Goal: Task Accomplishment & Management: Use online tool/utility

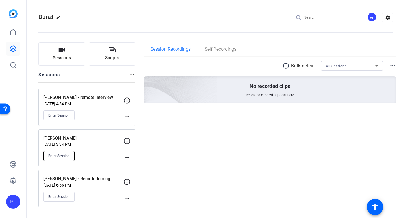
click at [63, 157] on span "Enter Session" at bounding box center [58, 156] width 21 height 5
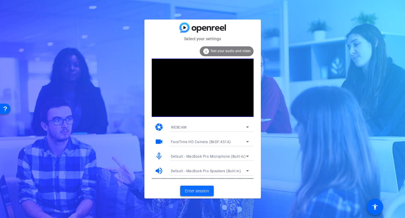
click at [198, 189] on span "Enter session" at bounding box center [197, 191] width 24 height 6
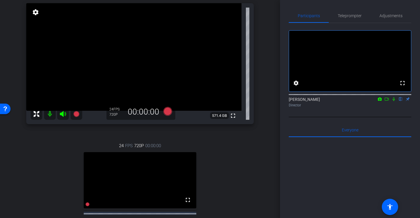
scroll to position [61, 0]
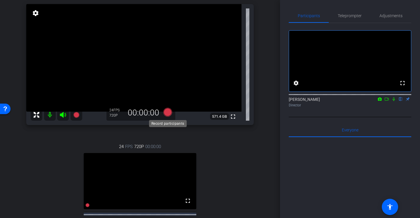
click at [168, 112] on icon at bounding box center [167, 112] width 9 height 9
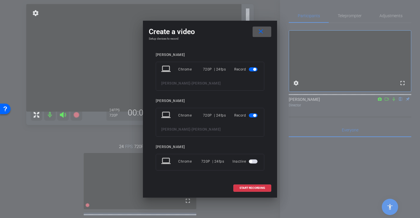
click at [252, 115] on span "button" at bounding box center [253, 115] width 9 height 4
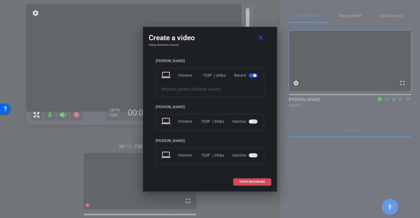
click at [260, 183] on span "START RECORDING" at bounding box center [252, 181] width 26 height 3
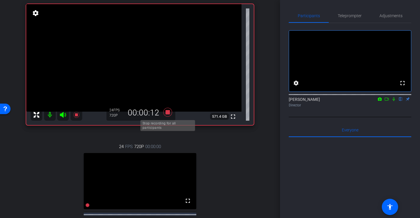
click at [166, 113] on icon at bounding box center [167, 112] width 9 height 9
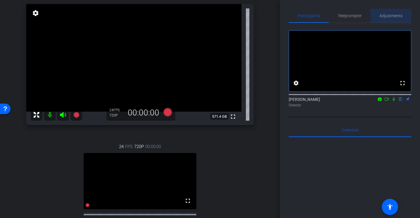
click at [387, 17] on span "Adjustments" at bounding box center [390, 16] width 23 height 4
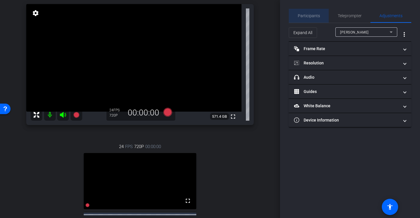
click at [315, 15] on span "Participants" at bounding box center [309, 16] width 22 height 4
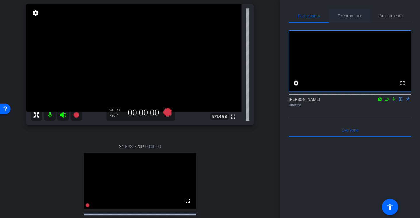
click at [347, 15] on span "Teleprompter" at bounding box center [350, 16] width 24 height 4
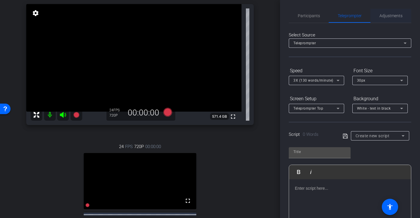
click at [391, 16] on span "Adjustments" at bounding box center [390, 16] width 23 height 4
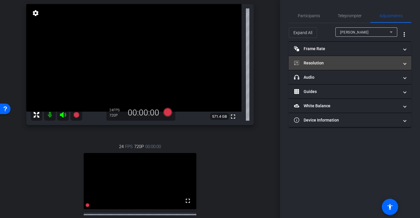
click at [352, 59] on mat-expansion-panel-header "Resolution" at bounding box center [350, 63] width 122 height 14
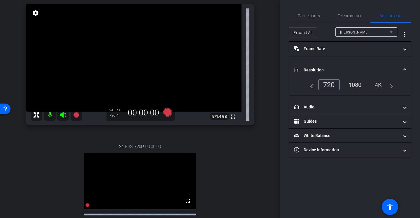
click at [355, 83] on div "1080" at bounding box center [355, 85] width 22 height 10
click at [326, 83] on div "720" at bounding box center [327, 85] width 19 height 10
click at [168, 112] on icon at bounding box center [167, 112] width 9 height 9
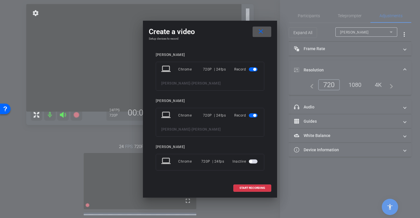
click at [252, 117] on span "button" at bounding box center [253, 115] width 9 height 4
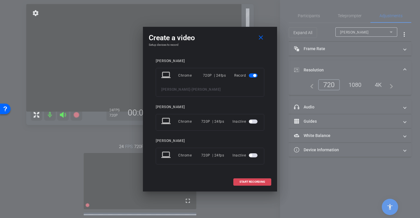
click at [251, 183] on span "START RECORDING" at bounding box center [252, 181] width 26 height 3
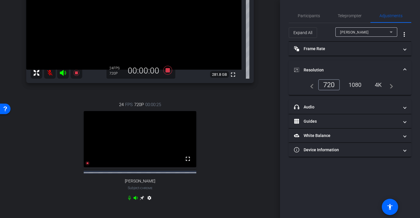
scroll to position [109, 0]
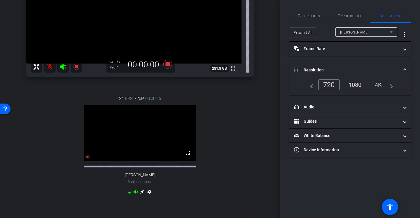
click at [135, 133] on video at bounding box center [140, 133] width 113 height 56
click at [145, 137] on video at bounding box center [140, 133] width 113 height 56
click at [168, 137] on video at bounding box center [140, 133] width 113 height 56
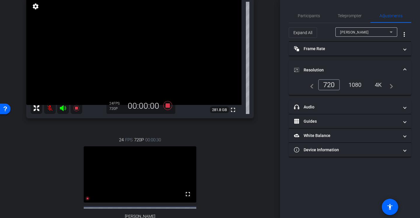
scroll to position [71, 0]
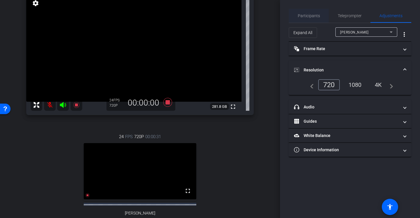
click at [312, 15] on span "Participants" at bounding box center [309, 16] width 22 height 4
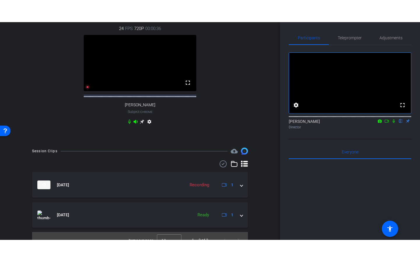
scroll to position [207, 0]
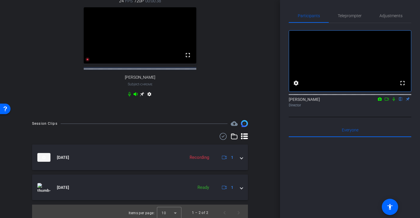
click at [129, 60] on video at bounding box center [140, 35] width 113 height 56
click at [87, 62] on icon at bounding box center [87, 59] width 4 height 4
click at [188, 59] on mat-icon "fullscreen" at bounding box center [187, 55] width 7 height 7
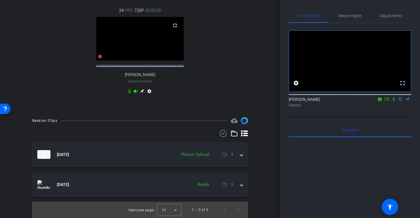
scroll to position [114, 0]
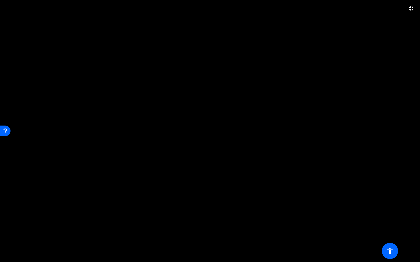
click at [393, 65] on video at bounding box center [210, 131] width 420 height 262
click at [405, 10] on mat-icon "fullscreen_exit" at bounding box center [411, 8] width 7 height 7
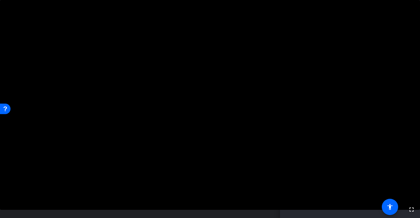
scroll to position [53, 0]
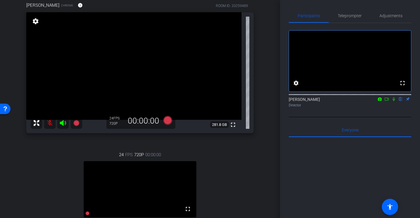
click at [61, 122] on icon at bounding box center [63, 123] width 6 height 6
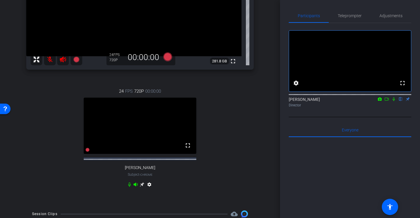
scroll to position [120, 0]
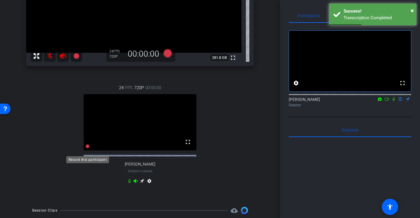
click at [87, 148] on icon at bounding box center [87, 146] width 4 height 4
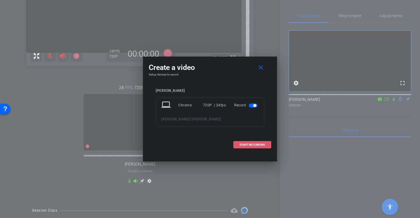
click at [250, 145] on span "START RECORDING" at bounding box center [252, 144] width 26 height 3
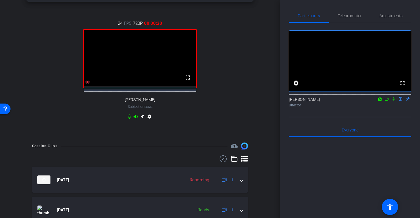
scroll to position [198, 0]
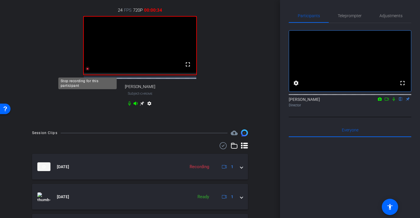
click at [87, 71] on icon at bounding box center [87, 69] width 4 height 4
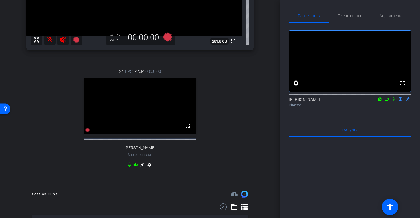
scroll to position [125, 0]
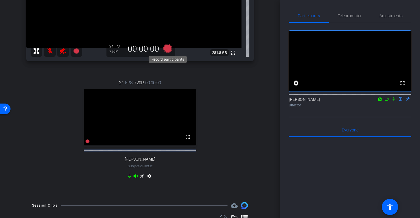
click at [169, 50] on icon at bounding box center [167, 48] width 9 height 9
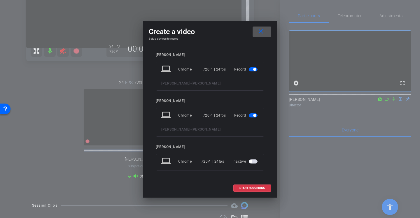
click at [251, 70] on span "button" at bounding box center [253, 69] width 9 height 4
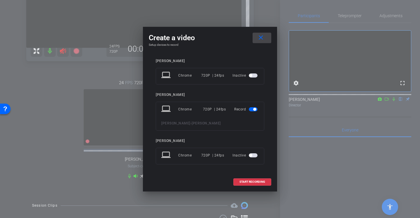
click at [261, 37] on mat-icon "close" at bounding box center [260, 37] width 7 height 7
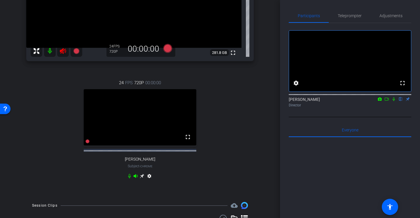
click at [65, 55] on mat-icon at bounding box center [63, 51] width 12 height 12
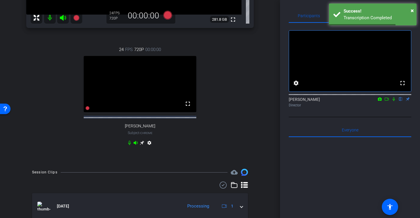
scroll to position [158, 0]
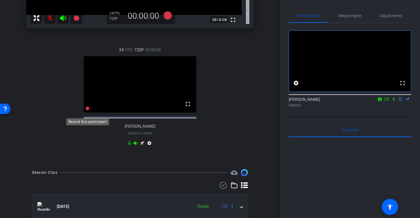
click at [88, 110] on icon at bounding box center [87, 108] width 4 height 4
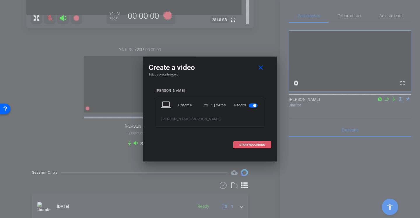
click at [258, 145] on span "START RECORDING" at bounding box center [252, 144] width 26 height 3
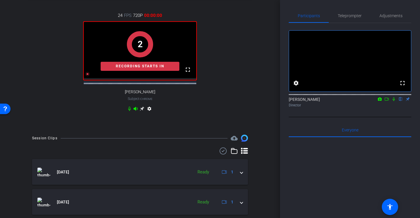
scroll to position [193, 0]
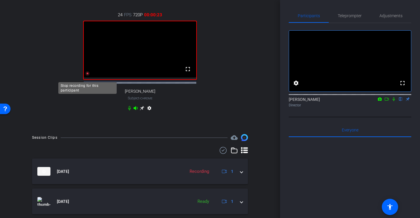
click at [87, 75] on icon at bounding box center [87, 73] width 4 height 4
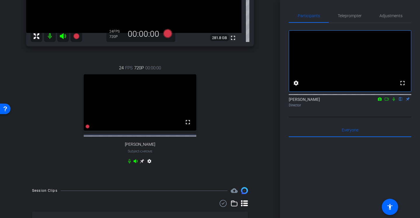
scroll to position [141, 0]
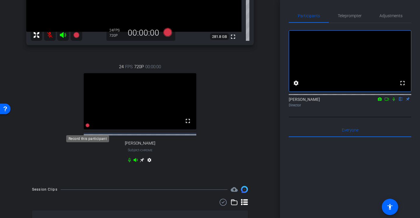
click at [87, 127] on icon at bounding box center [87, 125] width 4 height 4
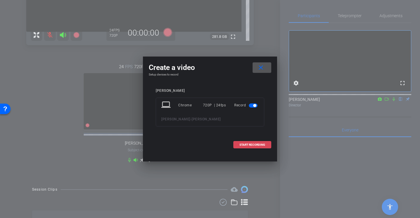
click at [258, 145] on span "START RECORDING" at bounding box center [252, 144] width 26 height 3
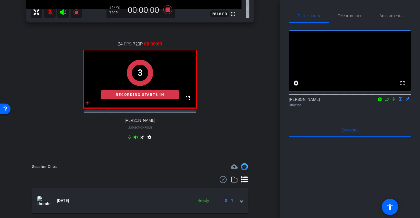
scroll to position [167, 0]
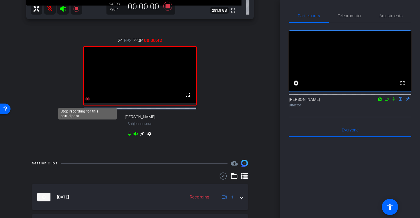
click at [87, 101] on icon at bounding box center [87, 99] width 4 height 4
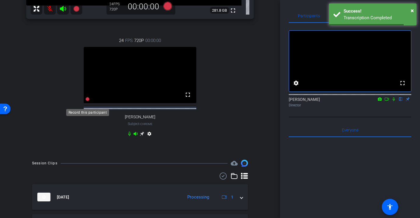
click at [87, 101] on icon at bounding box center [87, 99] width 4 height 4
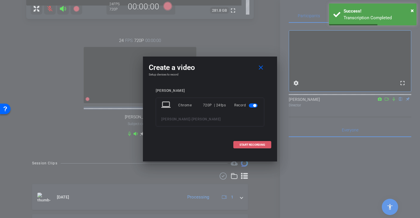
click at [264, 145] on span "START RECORDING" at bounding box center [252, 144] width 26 height 3
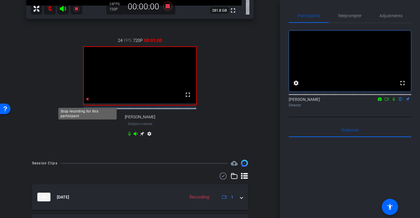
click at [88, 101] on icon at bounding box center [87, 99] width 5 height 5
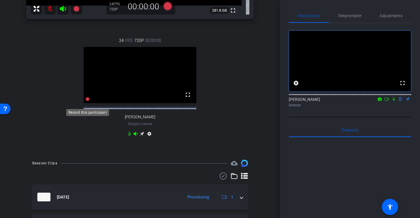
click at [87, 101] on icon at bounding box center [87, 99] width 4 height 4
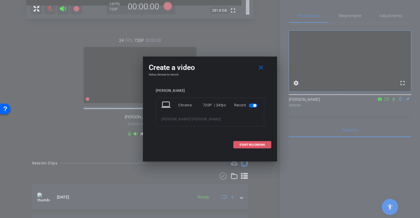
click at [259, 143] on span "START RECORDING" at bounding box center [252, 144] width 26 height 3
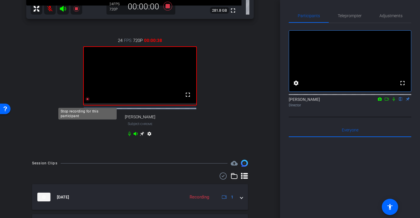
click at [87, 101] on icon at bounding box center [87, 99] width 4 height 4
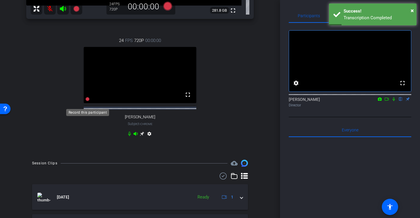
click at [88, 101] on icon at bounding box center [87, 99] width 4 height 4
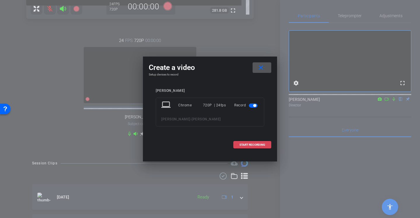
click at [254, 145] on span "START RECORDING" at bounding box center [252, 144] width 26 height 3
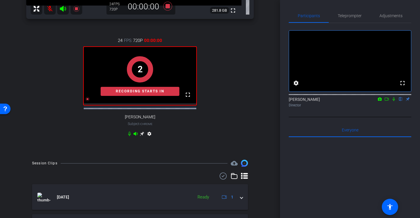
click at [393, 101] on icon at bounding box center [393, 99] width 5 height 4
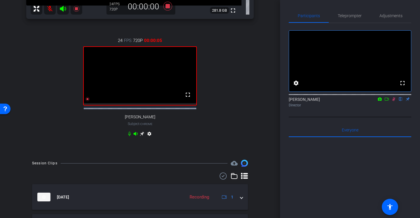
click at [393, 101] on icon at bounding box center [393, 99] width 5 height 4
click at [87, 101] on icon at bounding box center [87, 99] width 4 height 4
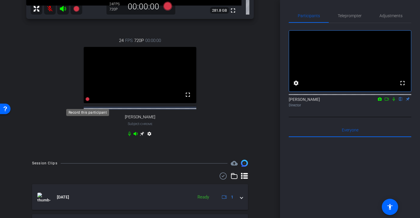
click at [87, 101] on icon at bounding box center [87, 99] width 4 height 4
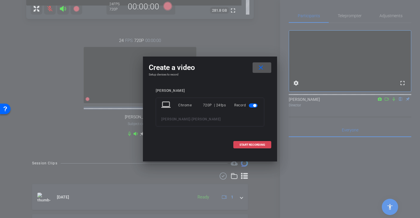
click at [251, 142] on span at bounding box center [251, 145] width 37 height 14
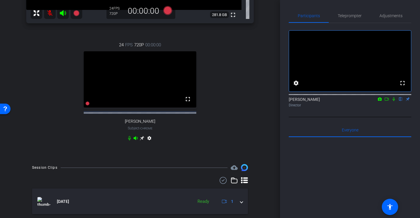
scroll to position [126, 0]
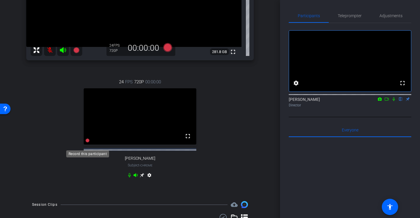
click at [87, 143] on icon at bounding box center [87, 140] width 4 height 4
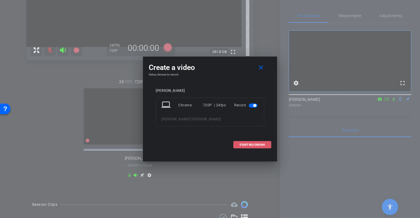
click at [239, 144] on span at bounding box center [251, 145] width 37 height 14
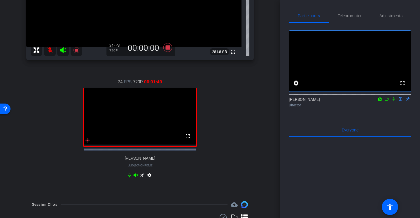
click at [85, 144] on div at bounding box center [87, 140] width 5 height 7
click at [88, 143] on icon at bounding box center [87, 140] width 4 height 4
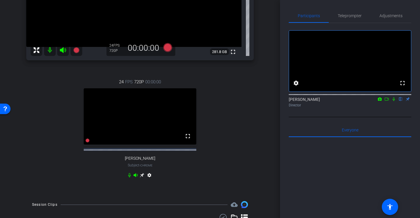
click at [394, 101] on icon at bounding box center [393, 99] width 5 height 4
click at [393, 101] on icon at bounding box center [393, 99] width 5 height 4
click at [87, 143] on icon at bounding box center [87, 140] width 4 height 4
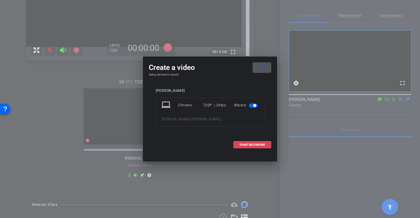
click at [258, 143] on span "START RECORDING" at bounding box center [252, 144] width 26 height 3
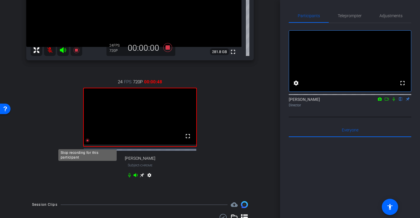
click at [85, 143] on icon at bounding box center [87, 140] width 5 height 5
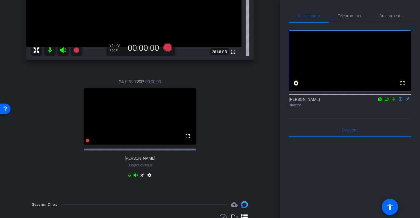
scroll to position [137, 0]
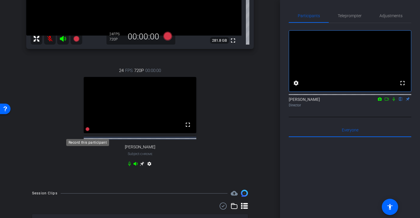
click at [87, 131] on icon at bounding box center [87, 129] width 4 height 4
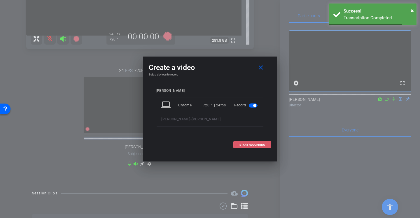
click at [252, 143] on span "START RECORDING" at bounding box center [252, 144] width 26 height 3
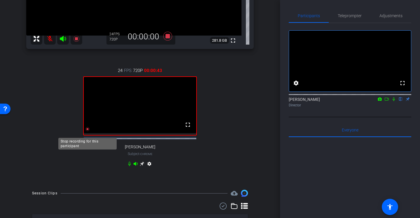
click at [87, 131] on icon at bounding box center [87, 129] width 4 height 4
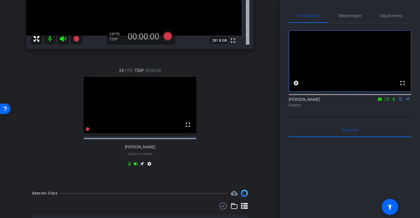
click at [394, 101] on icon at bounding box center [393, 99] width 5 height 4
click at [393, 101] on icon at bounding box center [393, 99] width 5 height 4
click at [88, 131] on icon at bounding box center [87, 129] width 4 height 4
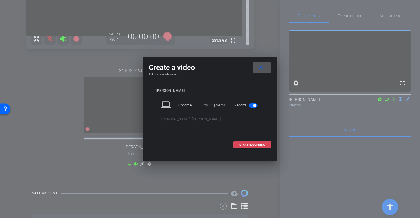
click at [265, 146] on span at bounding box center [251, 145] width 37 height 14
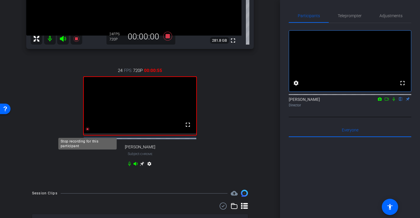
click at [88, 131] on icon at bounding box center [87, 129] width 4 height 4
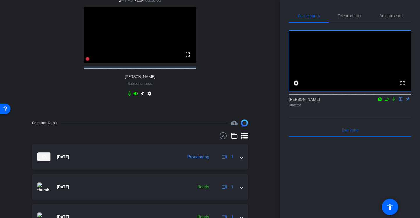
scroll to position [175, 0]
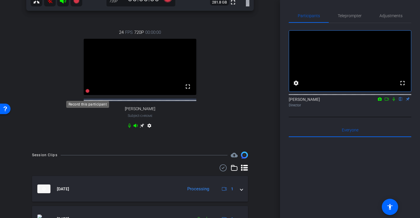
click at [87, 93] on icon at bounding box center [87, 91] width 4 height 4
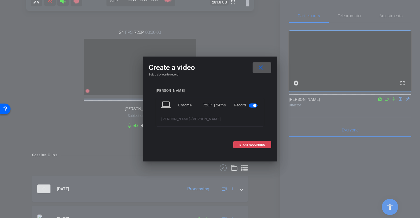
click at [248, 143] on span "START RECORDING" at bounding box center [252, 144] width 26 height 3
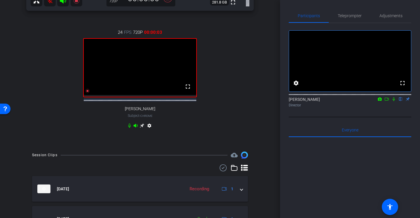
click at [394, 101] on icon at bounding box center [393, 99] width 5 height 4
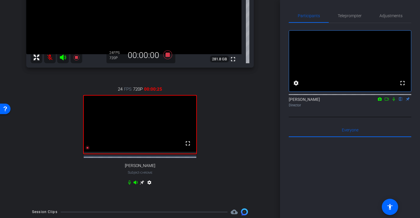
scroll to position [113, 0]
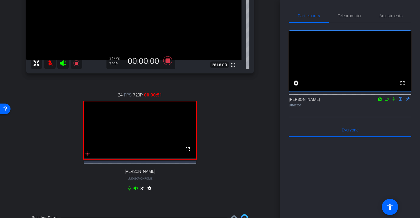
click at [394, 101] on icon at bounding box center [393, 99] width 5 height 4
click at [87, 156] on icon at bounding box center [87, 153] width 5 height 5
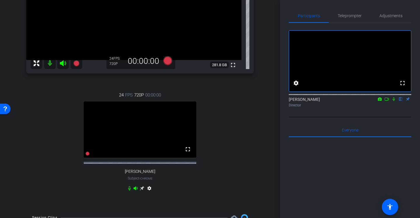
click at [394, 101] on icon at bounding box center [393, 99] width 5 height 4
click at [393, 101] on icon at bounding box center [393, 99] width 3 height 4
click at [87, 156] on icon at bounding box center [87, 154] width 4 height 4
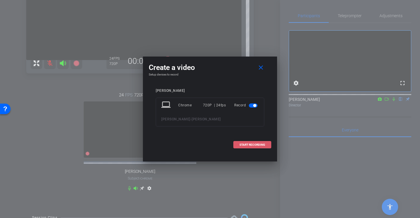
click at [237, 145] on span at bounding box center [251, 145] width 37 height 14
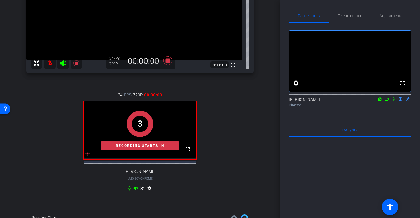
click at [394, 101] on icon at bounding box center [393, 99] width 5 height 4
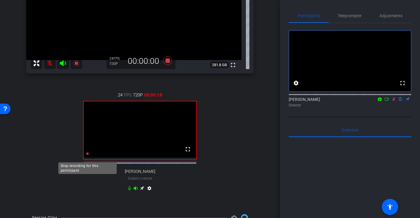
click at [87, 156] on icon at bounding box center [87, 154] width 4 height 4
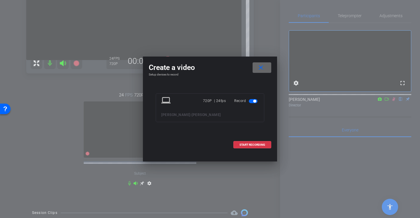
click at [262, 64] on mat-icon "close" at bounding box center [260, 67] width 7 height 7
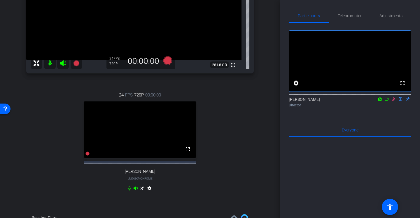
click at [392, 101] on icon at bounding box center [393, 99] width 5 height 4
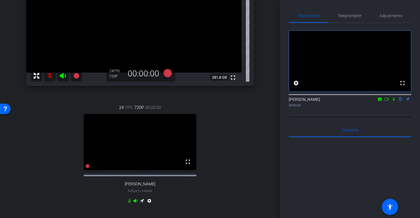
scroll to position [100, 0]
click at [88, 169] on icon at bounding box center [87, 167] width 4 height 4
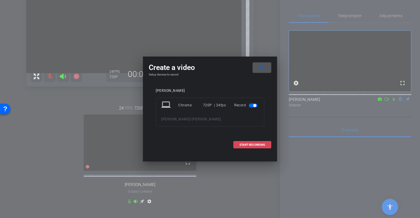
click at [259, 142] on span at bounding box center [251, 145] width 37 height 14
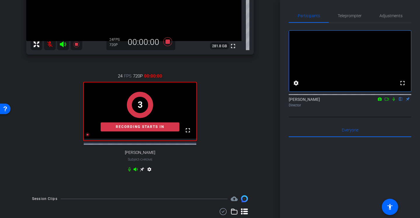
scroll to position [132, 0]
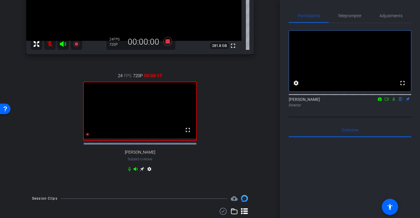
click at [393, 101] on icon at bounding box center [393, 99] width 2 height 4
click at [86, 137] on icon at bounding box center [87, 134] width 5 height 5
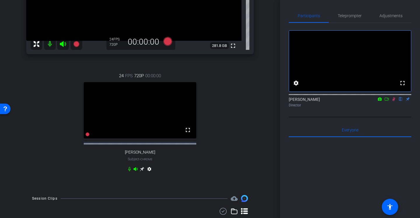
click at [393, 101] on icon at bounding box center [393, 99] width 5 height 4
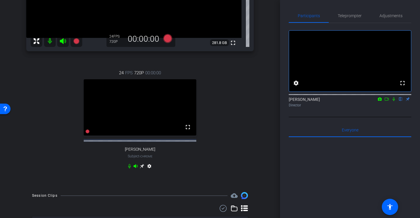
scroll to position [136, 0]
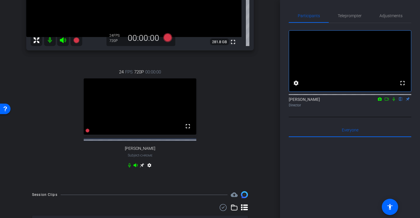
click at [393, 101] on icon at bounding box center [393, 99] width 5 height 4
click at [394, 101] on icon at bounding box center [393, 99] width 3 height 4
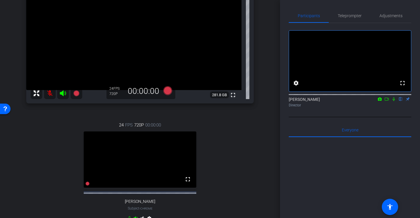
scroll to position [93, 0]
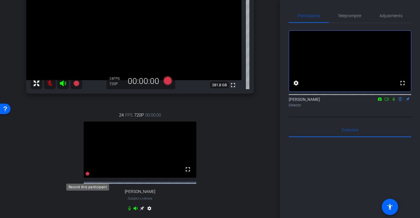
click at [87, 176] on icon at bounding box center [87, 174] width 4 height 4
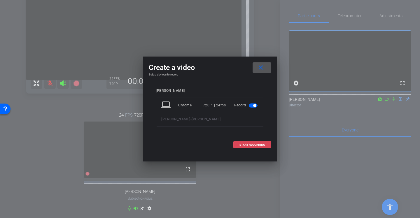
click at [260, 146] on span "START RECORDING" at bounding box center [252, 144] width 26 height 3
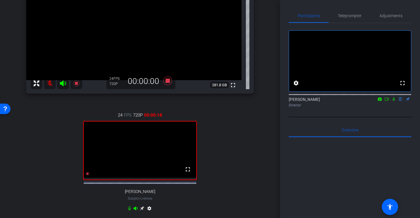
click at [395, 101] on icon at bounding box center [393, 99] width 5 height 4
click at [87, 176] on icon at bounding box center [87, 174] width 4 height 4
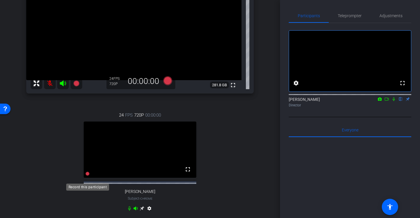
click at [86, 176] on icon at bounding box center [87, 174] width 4 height 4
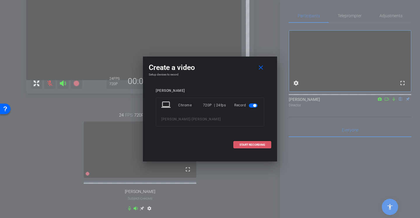
click at [240, 145] on span "START RECORDING" at bounding box center [252, 144] width 26 height 3
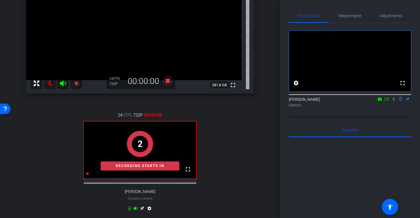
click at [394, 101] on icon at bounding box center [393, 99] width 5 height 4
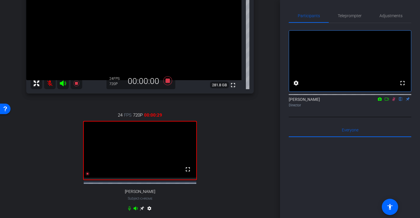
click at [394, 101] on icon at bounding box center [393, 99] width 3 height 4
click at [88, 176] on icon at bounding box center [87, 174] width 4 height 4
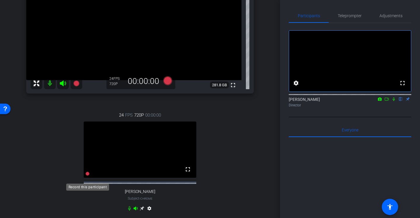
click at [88, 176] on icon at bounding box center [87, 174] width 4 height 4
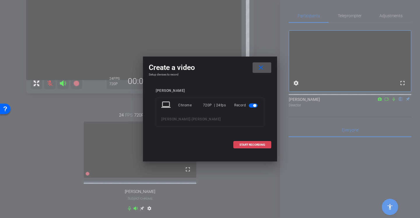
click at [238, 144] on span at bounding box center [251, 145] width 37 height 14
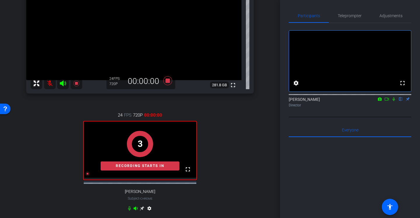
click at [394, 101] on icon at bounding box center [393, 99] width 5 height 4
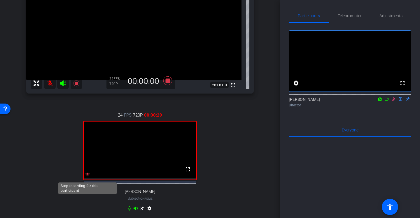
click at [87, 176] on icon at bounding box center [87, 174] width 4 height 4
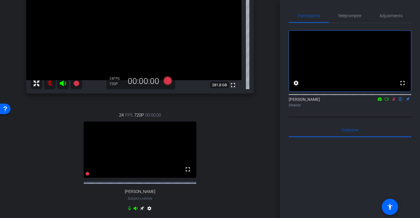
click at [393, 101] on icon at bounding box center [393, 99] width 5 height 4
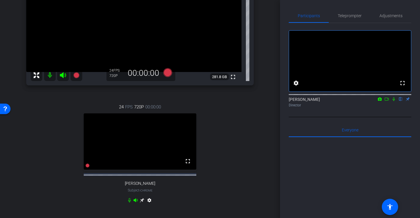
scroll to position [102, 0]
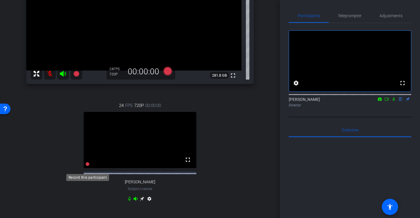
click at [87, 166] on icon at bounding box center [87, 164] width 4 height 4
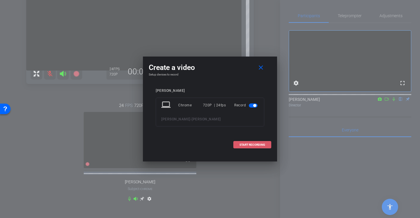
click at [237, 147] on span at bounding box center [251, 145] width 37 height 14
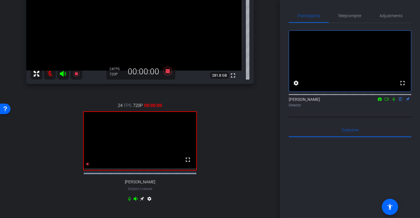
click at [393, 101] on icon at bounding box center [393, 99] width 5 height 4
click at [87, 166] on icon at bounding box center [87, 164] width 5 height 5
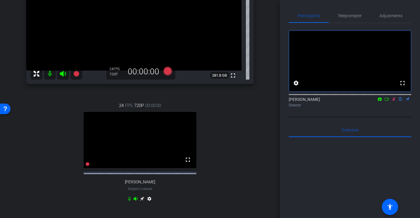
click at [393, 101] on icon at bounding box center [393, 99] width 5 height 4
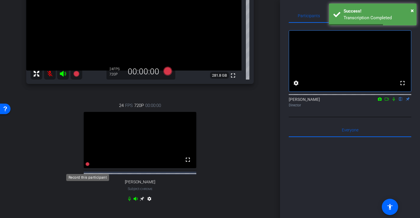
click at [88, 166] on icon at bounding box center [87, 164] width 4 height 4
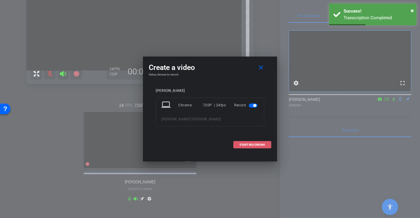
click at [250, 145] on span "START RECORDING" at bounding box center [252, 144] width 26 height 3
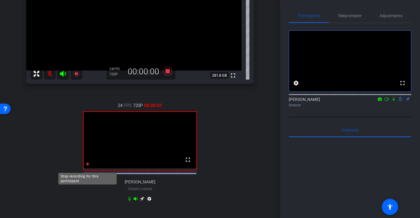
click at [87, 166] on icon at bounding box center [87, 164] width 5 height 5
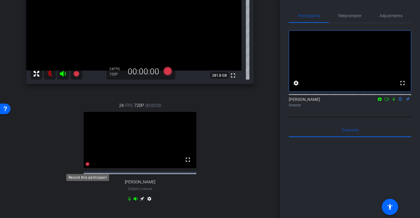
click at [87, 166] on icon at bounding box center [87, 164] width 5 height 5
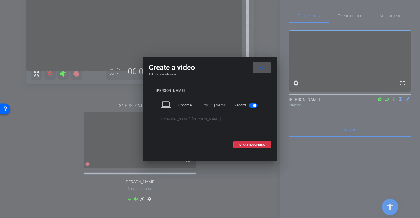
click at [264, 65] on span at bounding box center [261, 68] width 19 height 14
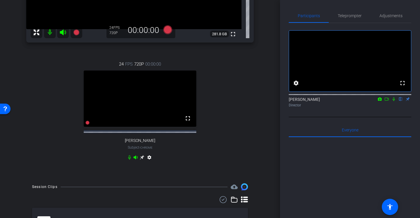
scroll to position [97, 0]
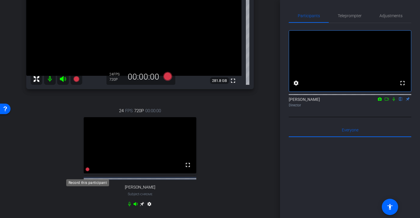
click at [87, 171] on icon at bounding box center [87, 169] width 4 height 4
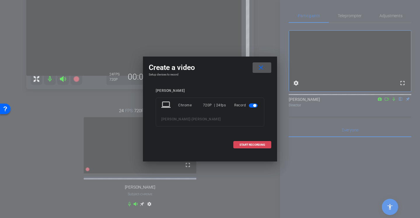
click at [246, 144] on span "START RECORDING" at bounding box center [252, 144] width 26 height 3
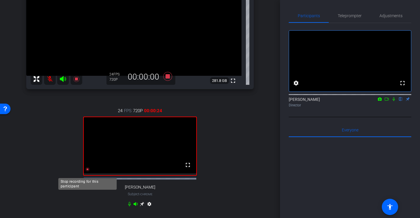
click at [87, 171] on icon at bounding box center [87, 169] width 4 height 4
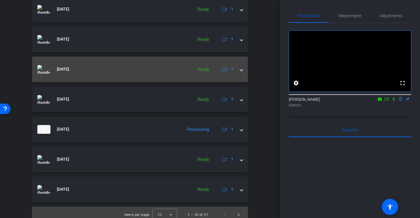
scroll to position [298, 0]
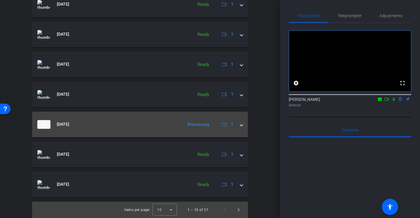
click at [241, 124] on span at bounding box center [241, 124] width 2 height 6
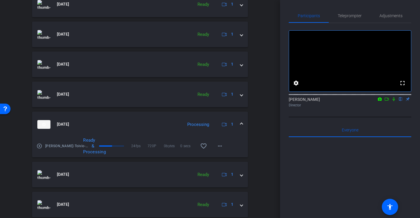
scroll to position [318, 0]
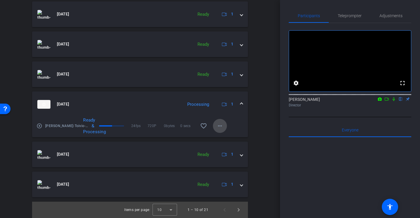
click at [221, 125] on mat-icon "more_horiz" at bounding box center [219, 125] width 7 height 7
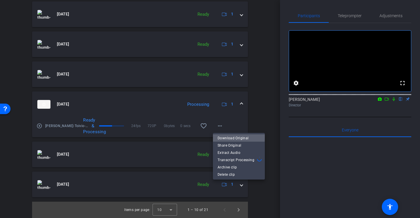
click at [230, 137] on span "Download Original" at bounding box center [238, 138] width 43 height 7
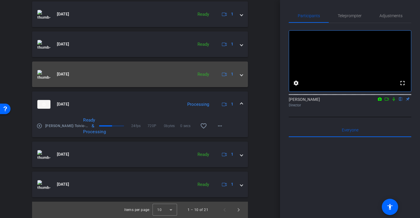
click at [242, 74] on span at bounding box center [241, 74] width 2 height 6
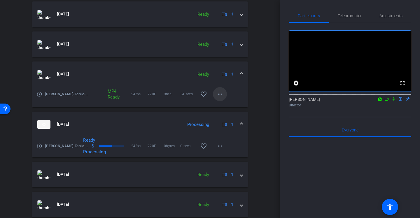
click at [220, 94] on mat-icon "more_horiz" at bounding box center [219, 94] width 7 height 7
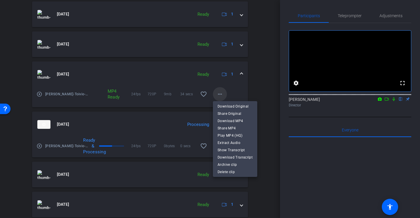
click at [220, 94] on div at bounding box center [210, 109] width 420 height 218
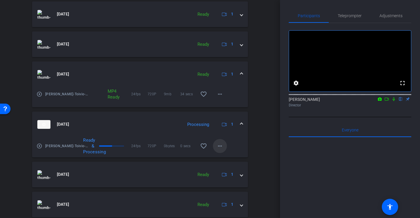
click at [219, 144] on mat-icon "more_horiz" at bounding box center [219, 146] width 7 height 7
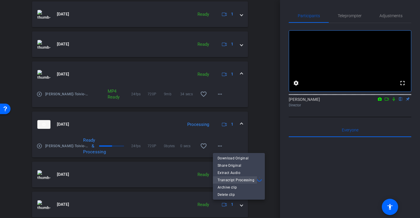
click at [232, 179] on span "Transcript Processing" at bounding box center [236, 180] width 38 height 7
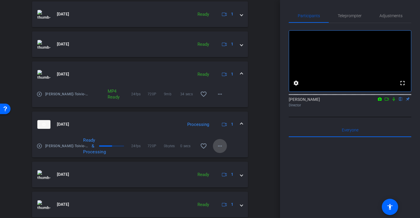
click at [219, 146] on mat-icon "more_horiz" at bounding box center [219, 146] width 7 height 7
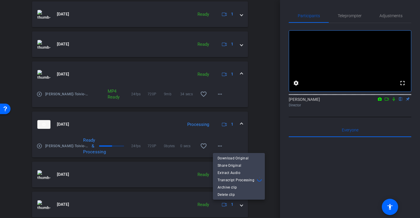
click at [265, 124] on div at bounding box center [210, 109] width 420 height 218
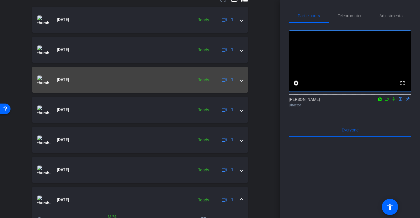
scroll to position [338, 0]
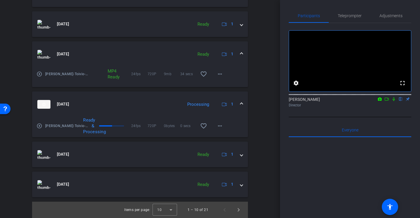
click at [44, 54] on img at bounding box center [43, 54] width 13 height 9
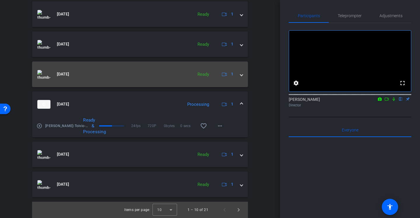
scroll to position [318, 0]
click at [43, 74] on img at bounding box center [43, 74] width 13 height 9
click at [43, 74] on mat-expansion-panel "[DATE] Ready 1 play_circle_outline [PERSON_NAME]-Toivio-Minna -man-[GEOGRAPHIC_…" at bounding box center [140, 75] width 216 height 26
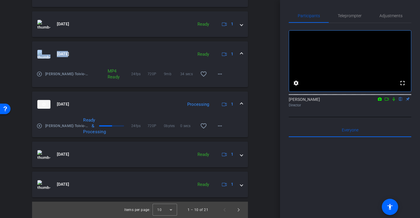
scroll to position [338, 0]
click at [39, 73] on mat-icon "play_circle_outline" at bounding box center [39, 74] width 6 height 6
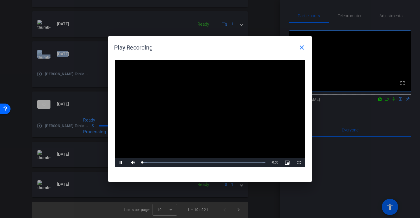
click at [206, 111] on video "Video Player" at bounding box center [209, 113] width 189 height 107
click at [303, 48] on mat-icon "close" at bounding box center [301, 47] width 7 height 7
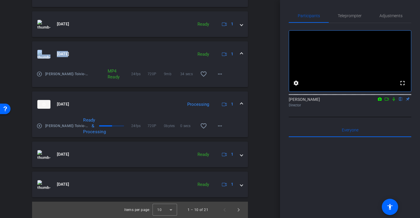
click at [41, 125] on mat-icon "play_circle_outline" at bounding box center [39, 126] width 6 height 6
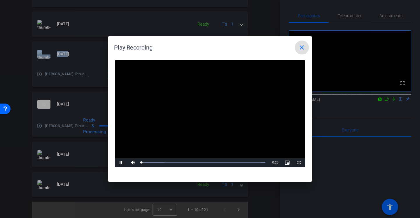
click at [207, 114] on video "Video Player" at bounding box center [209, 113] width 189 height 107
click at [122, 163] on span "Video Player" at bounding box center [121, 163] width 12 height 0
click at [303, 47] on mat-icon "close" at bounding box center [301, 47] width 7 height 7
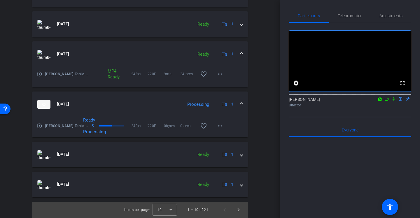
click at [241, 103] on span at bounding box center [241, 104] width 2 height 6
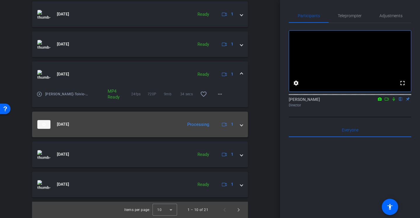
scroll to position [318, 0]
